Goal: Information Seeking & Learning: Learn about a topic

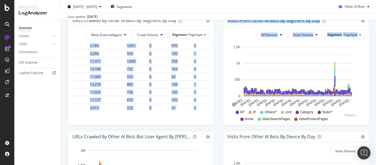
scroll to position [1099, 326]
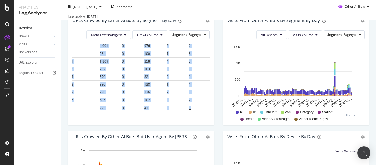
drag, startPoint x: 74, startPoint y: 54, endPoint x: 185, endPoint y: 99, distance: 119.9
copy table "Date pagetype = Category pagetype = Distributors pagetype = GetSimilars pagetyp…"
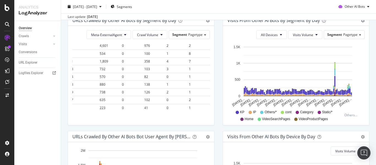
click at [126, 118] on div "Meta-ExternalAgent Crawl Volume Segment Pagetype Hold CTRL while clicking to fi…" at bounding box center [141, 75] width 146 height 99
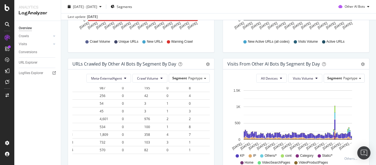
scroll to position [82, 0]
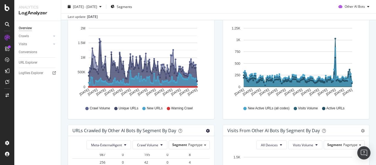
click at [206, 131] on icon "gear" at bounding box center [208, 131] width 4 height 4
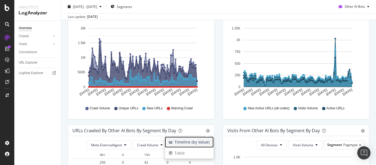
click at [197, 141] on span "Timeline (by Value)" at bounding box center [189, 142] width 49 height 8
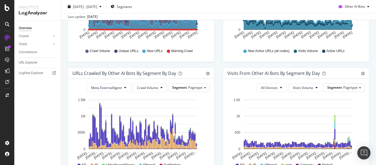
scroll to position [192, 0]
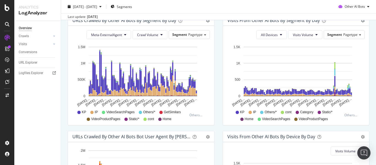
click at [218, 126] on div "Visits from Other AI Bots By Segment By Day Timeline (by Value) Table All Devic…" at bounding box center [295, 73] width 155 height 116
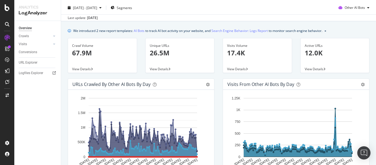
scroll to position [0, 0]
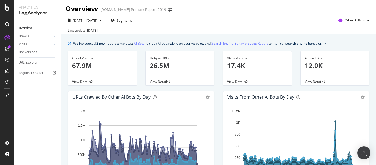
click at [240, 15] on div "[DATE] - [DATE] Segments Other AI Bots Last update [DATE]" at bounding box center [218, 24] width 315 height 20
